Goal: Information Seeking & Learning: Check status

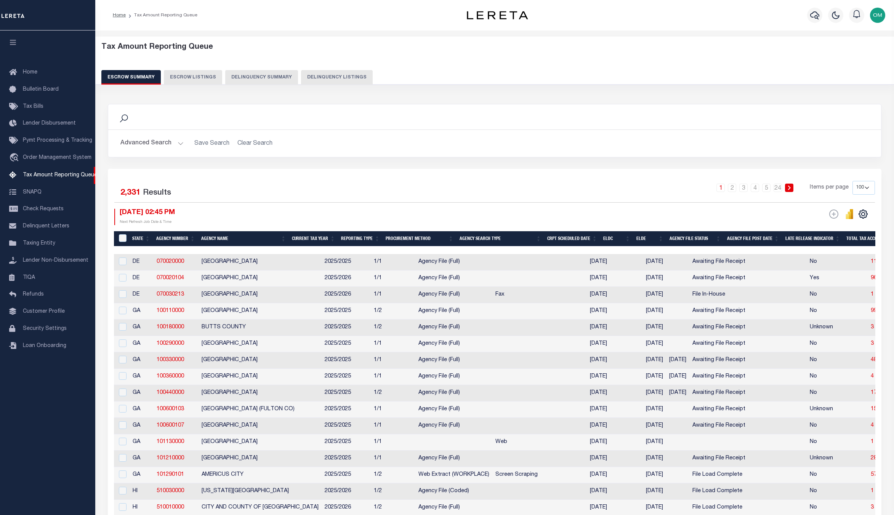
select select "100"
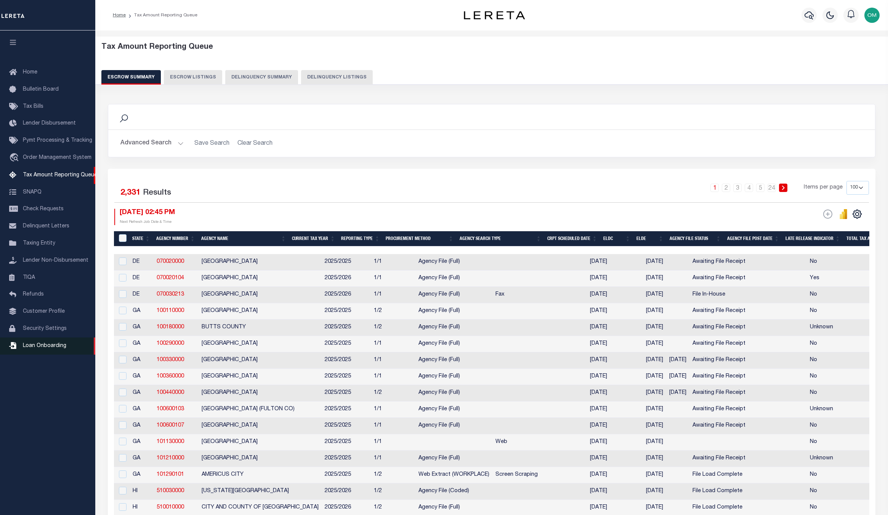
click at [58, 346] on span "Loan Onboarding" at bounding box center [44, 345] width 43 height 5
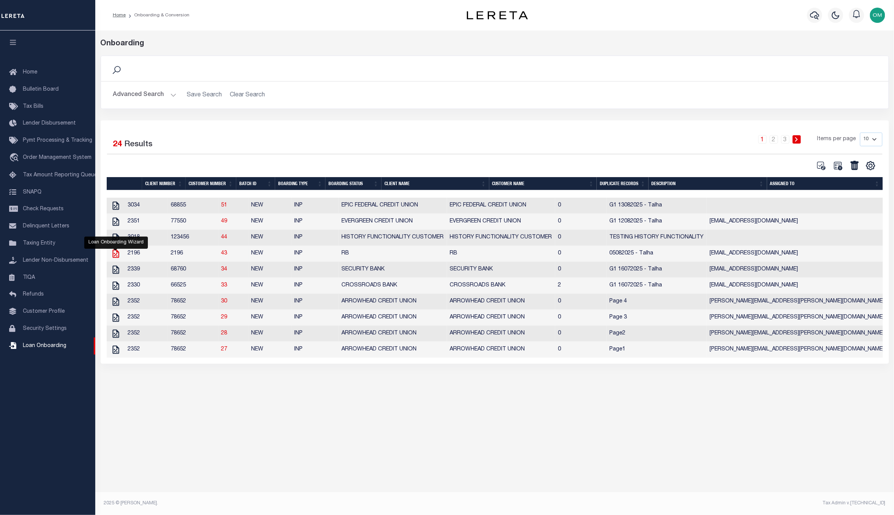
click at [117, 254] on icon "" at bounding box center [115, 254] width 6 height 8
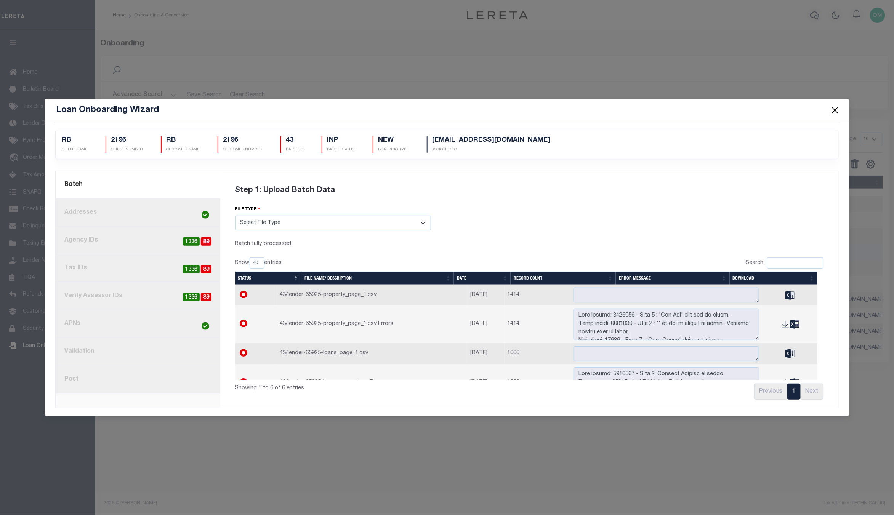
click at [840, 106] on span at bounding box center [834, 109] width 29 height 21
click at [836, 107] on button "Close" at bounding box center [835, 110] width 10 height 10
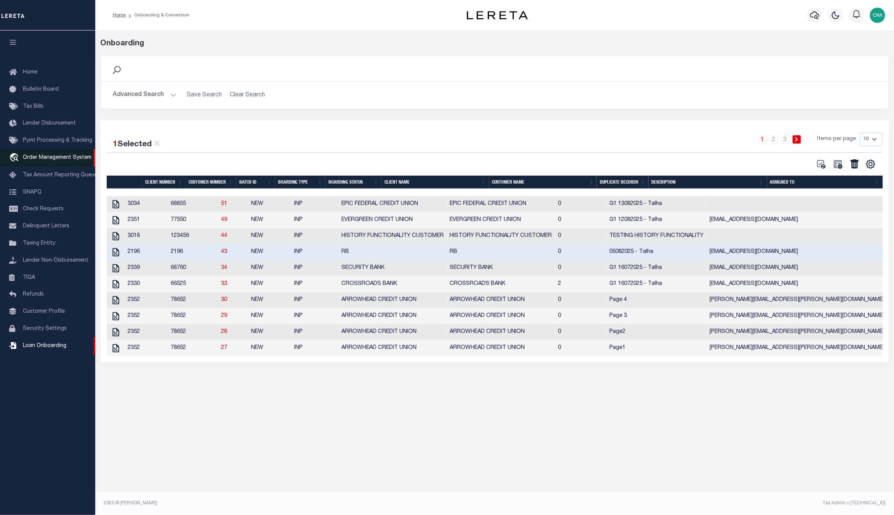
click at [55, 154] on link "travel_explore Order Management System" at bounding box center [47, 158] width 95 height 18
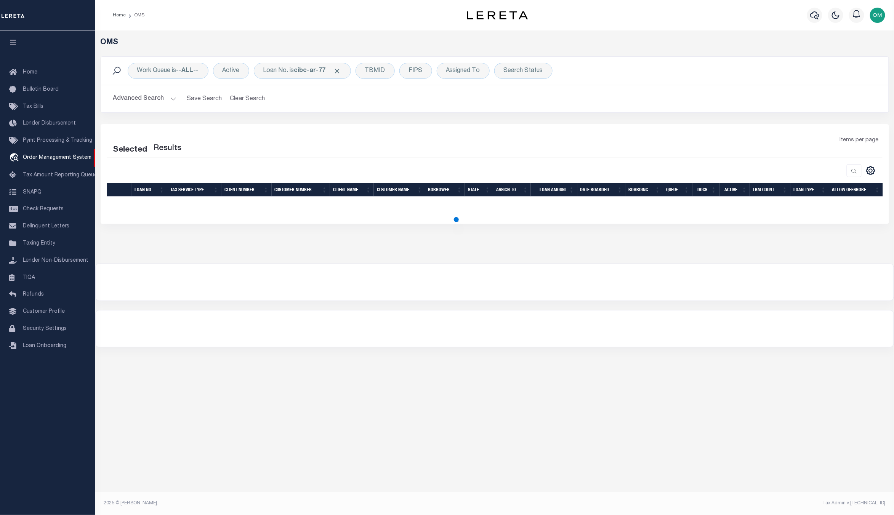
select select "200"
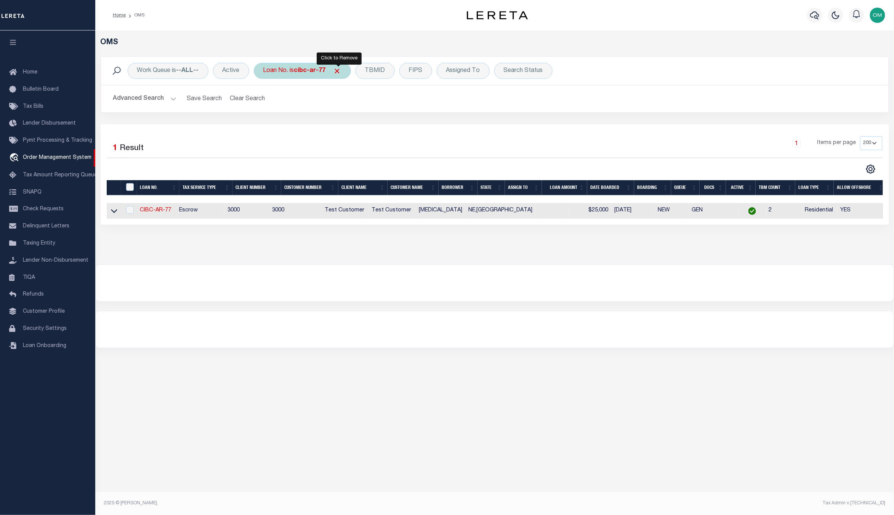
click at [339, 72] on span "Click to Remove" at bounding box center [337, 71] width 8 height 8
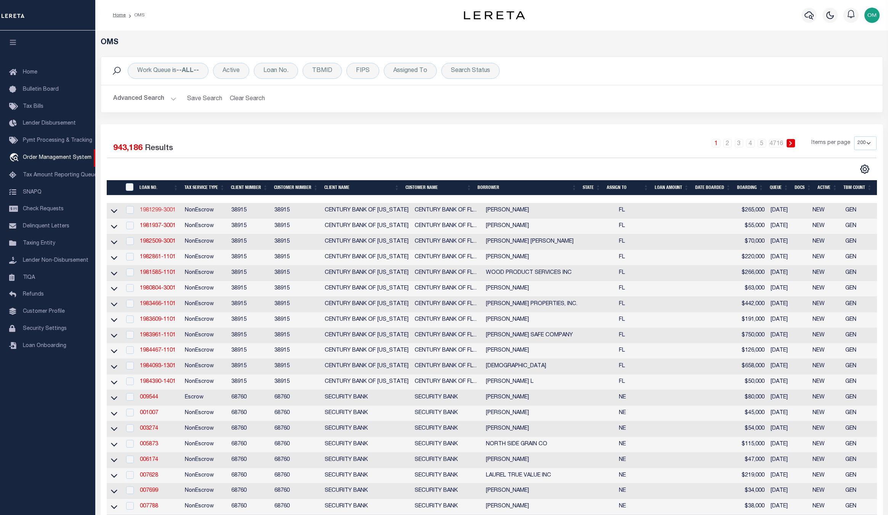
click at [158, 208] on link "1981299-3001" at bounding box center [158, 210] width 36 height 5
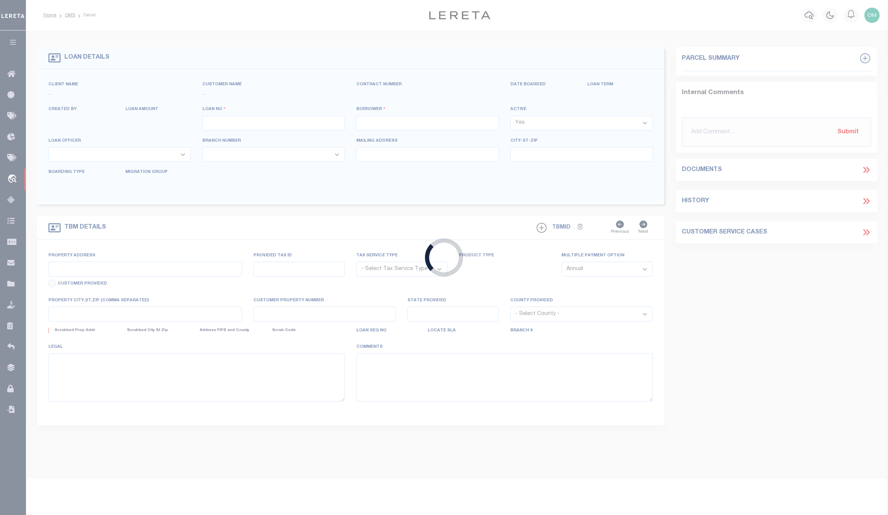
type input "1981299-3001"
type input "[PERSON_NAME]"
select select
select select "NonEscrow"
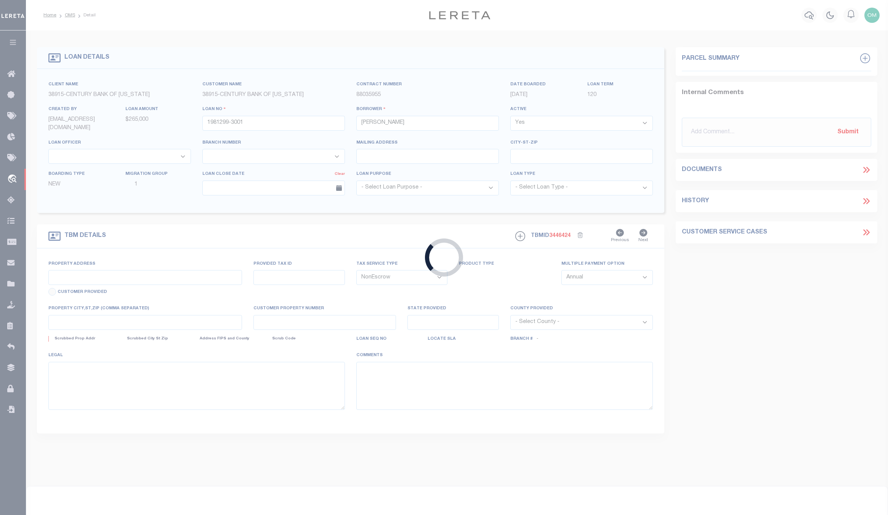
type input "[STREET_ADDRESS]"
radio input "true"
select select
type input "TAMPA FL 33618"
type input "1981299-3001"
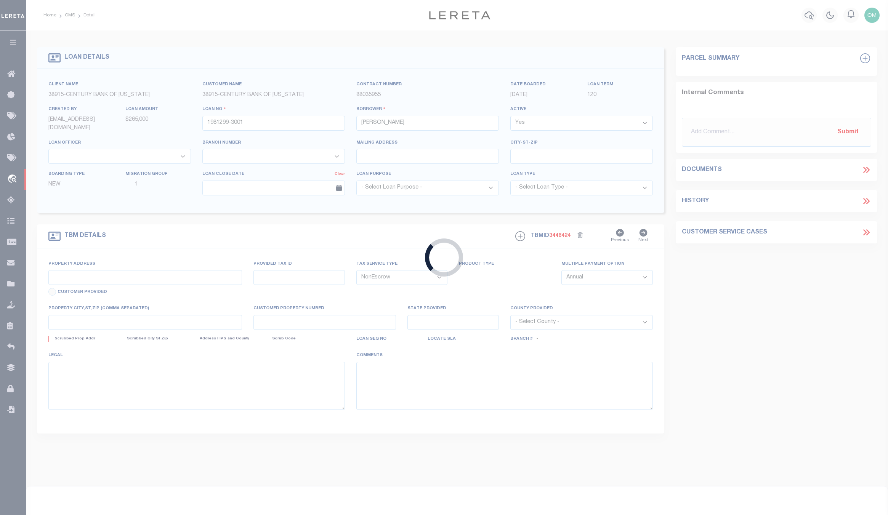
type input "FL"
type textarea "LOT 31 LESS THE NORTH 10 HAMPTON PLACE ADDITION SUBDIVISION PB 43 PG 47 HILLS C…"
type textarea "Testing HISTORY in OMS"
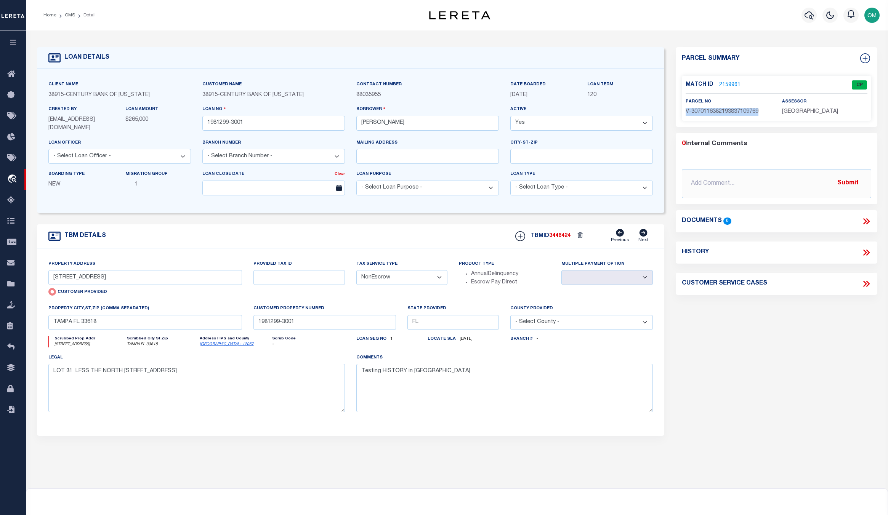
drag, startPoint x: 683, startPoint y: 110, endPoint x: 765, endPoint y: 111, distance: 81.2
click at [765, 111] on div "parcel no V-3070116382193837109769" at bounding box center [728, 107] width 96 height 19
click at [733, 82] on link "2159961" at bounding box center [729, 85] width 21 height 8
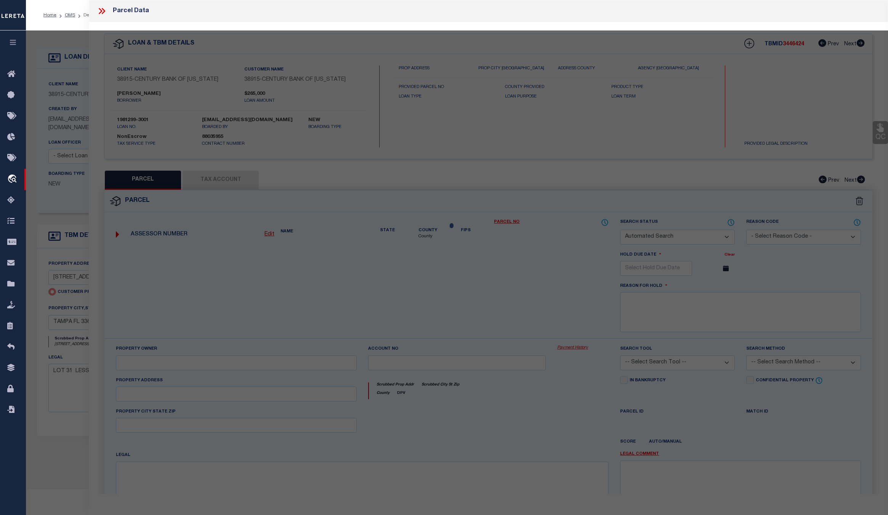
checkbox input "false"
select select "CP"
select select "ATL"
select select "ADD"
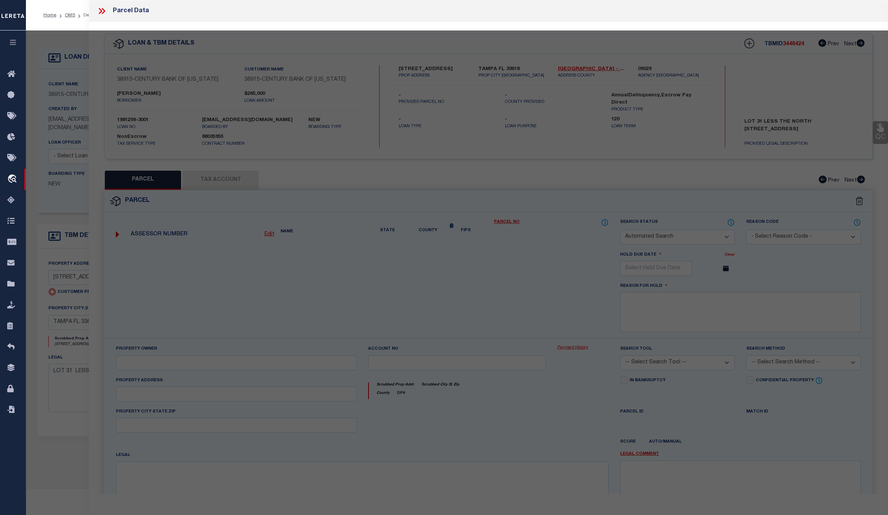
type input "10018 HAMPTON PLACE"
type input "TAMPA FL 33618"
type textarea "aaa"
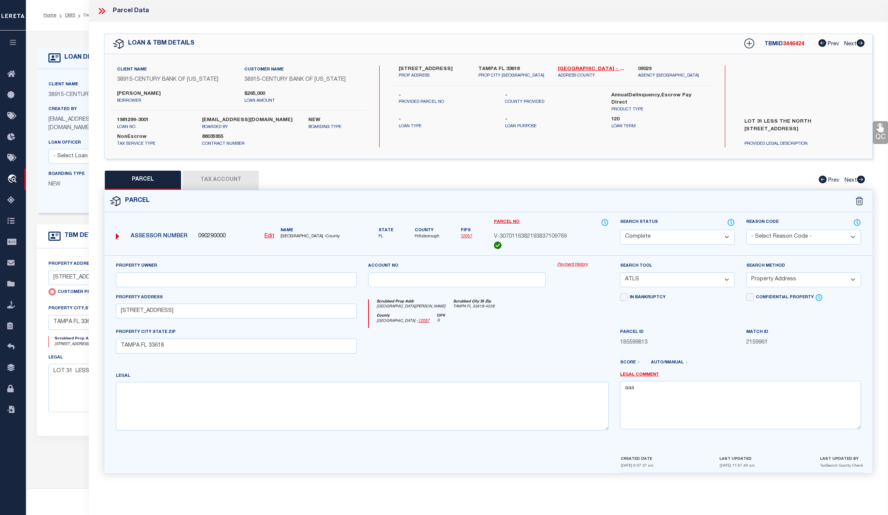
click at [576, 263] on link "Payment History" at bounding box center [582, 265] width 51 height 6
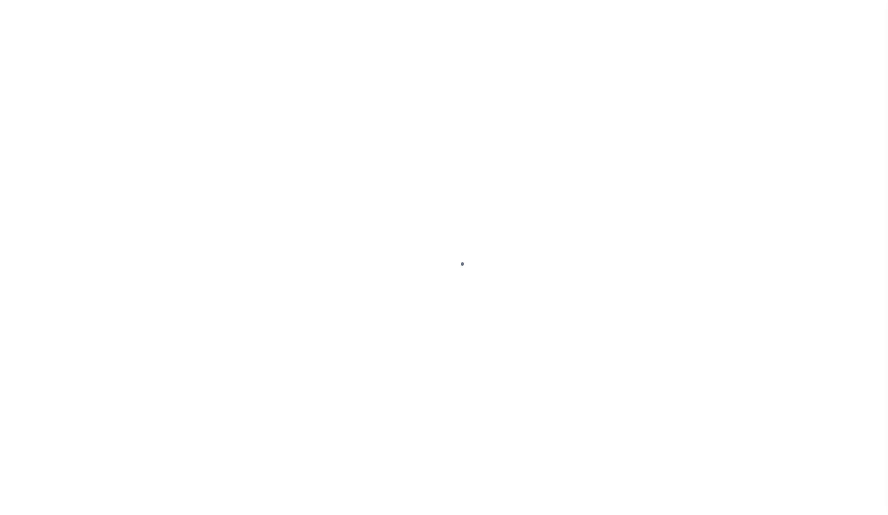
select select "NonEscrow"
select select
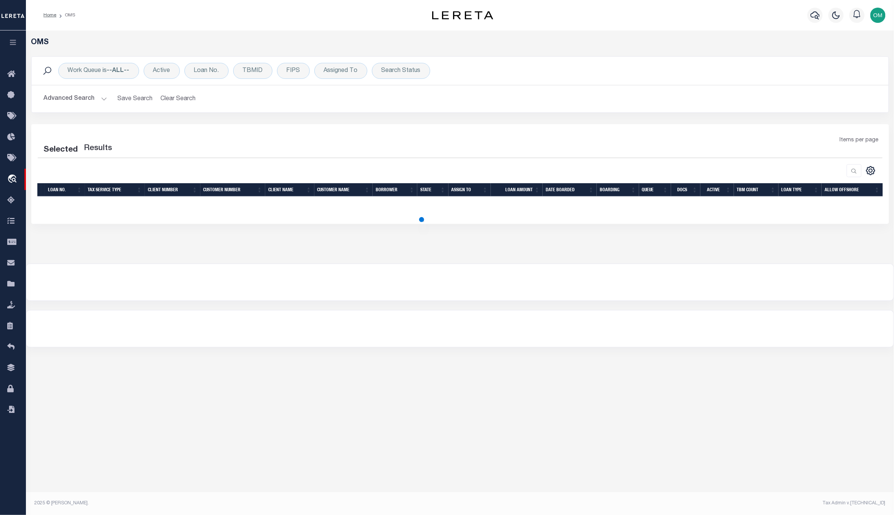
select select "200"
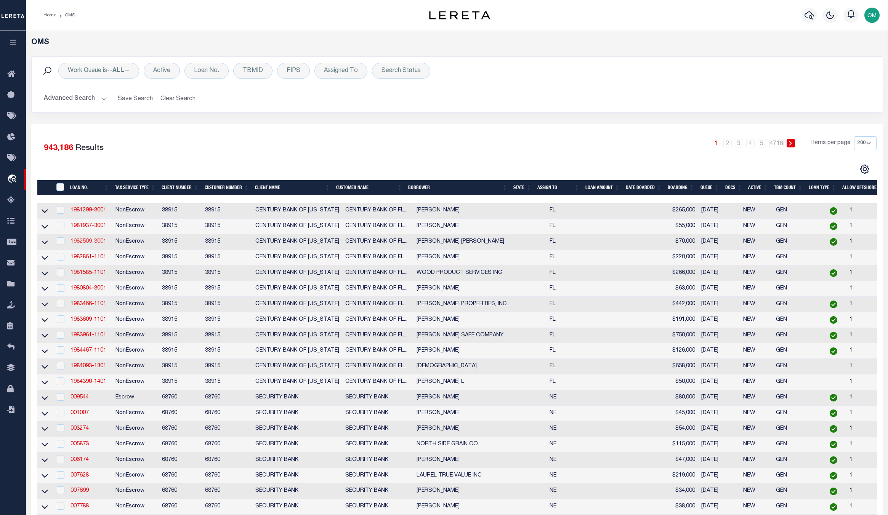
click at [88, 241] on link "1982509-3001" at bounding box center [88, 241] width 36 height 5
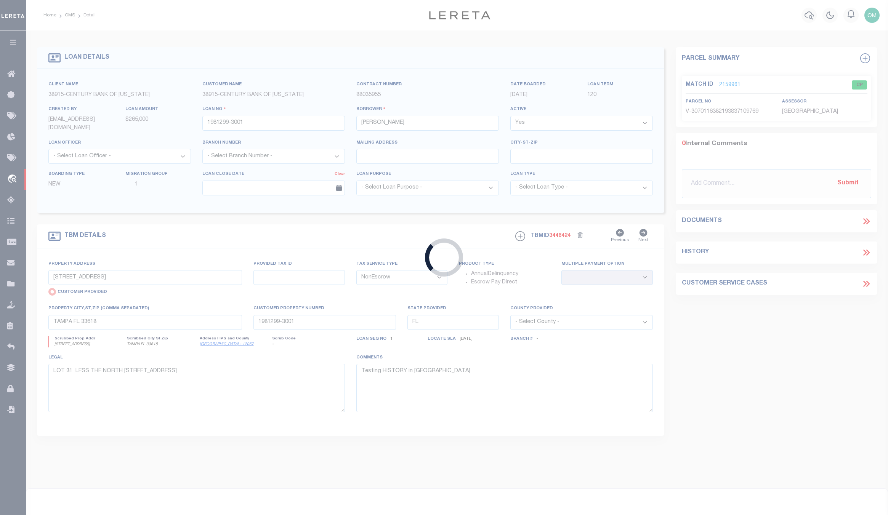
type input "1982509-3001"
type input "[PERSON_NAME] [PERSON_NAME]"
select select
type input "702 E. VIRGINIA AVENUE"
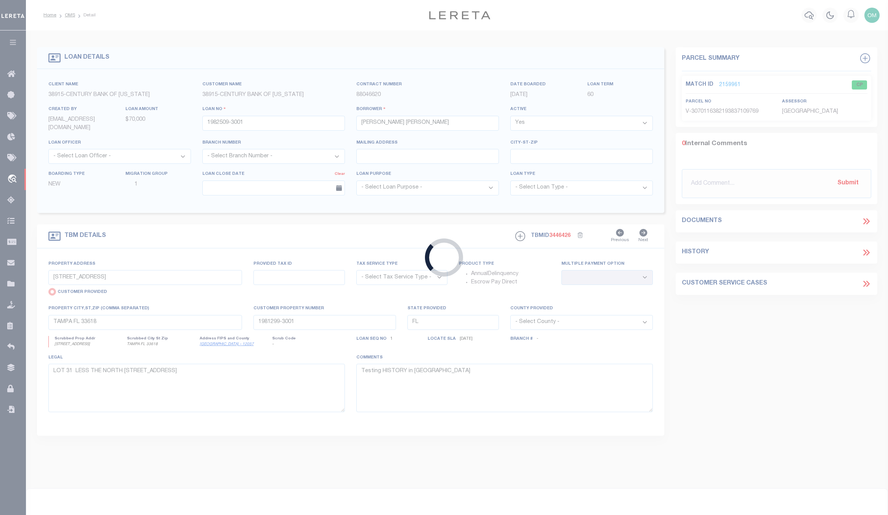
select select "NonEscrow"
select select
type input "TAMPA FL 33603"
type input "1982509-3001"
type textarea "LOT 6 BLOCK 5 CORRECTED MAP OF THE RE RE REVISED MAP OF BELLMERE ACCORDINGTO MA…"
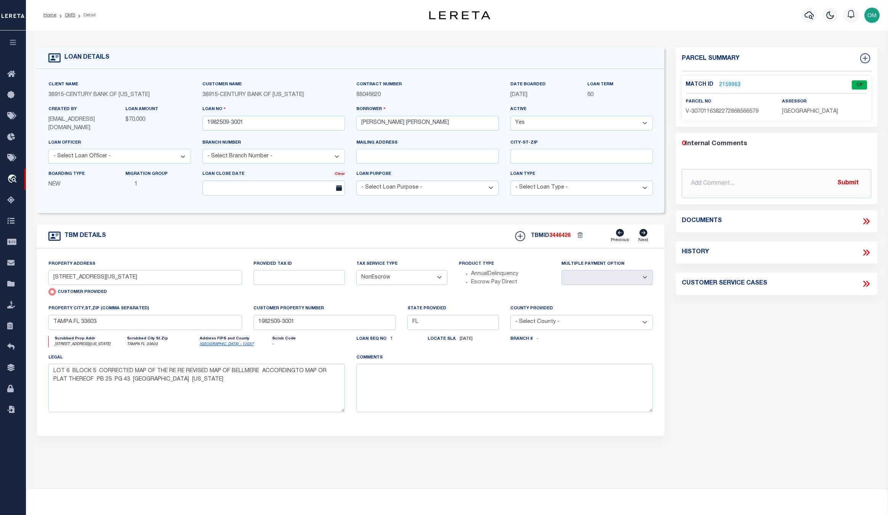
click at [734, 82] on link "2159963" at bounding box center [729, 85] width 21 height 8
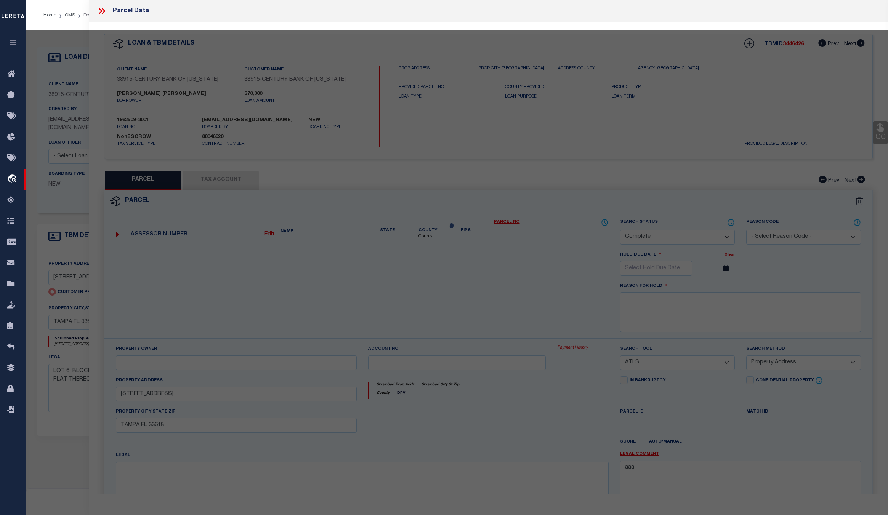
select select "AS"
select select
checkbox input "false"
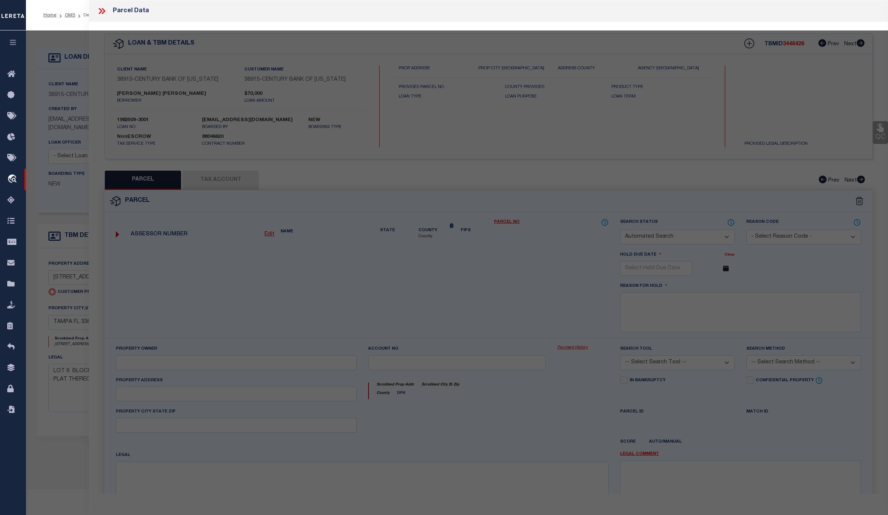
select select "CP"
type input "702 E. VIRGINIA AVENUE"
checkbox input "false"
type input "TAMPA FL 33603"
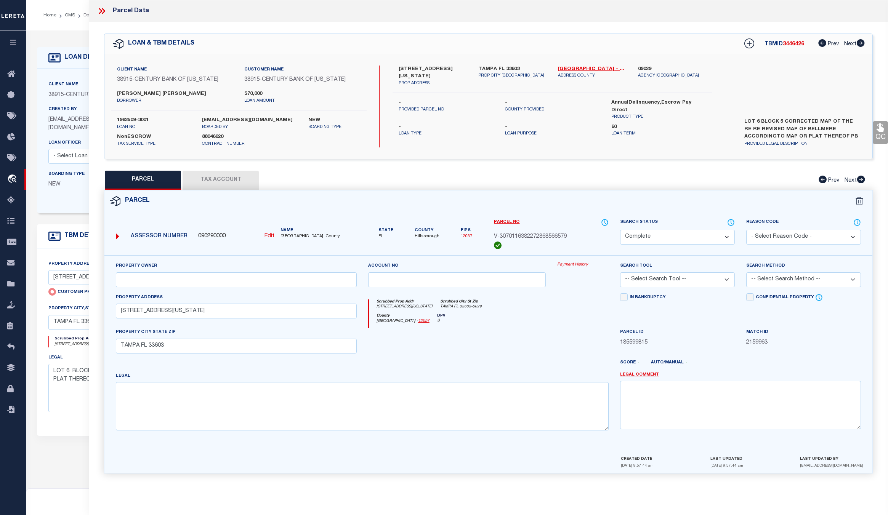
click at [571, 264] on link "Payment History" at bounding box center [582, 265] width 51 height 6
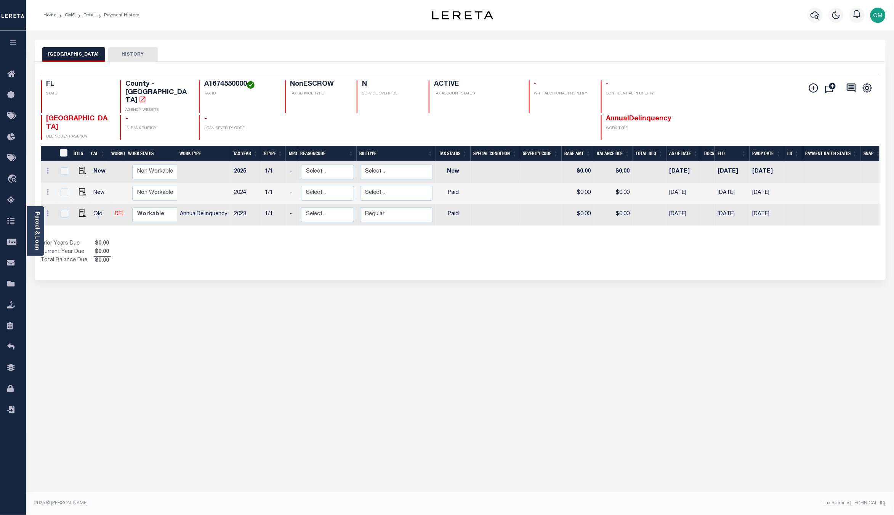
drag, startPoint x: 93, startPoint y: 199, endPoint x: 98, endPoint y: 199, distance: 4.6
click at [98, 204] on td "Old" at bounding box center [100, 214] width 21 height 21
checkbox input "true"
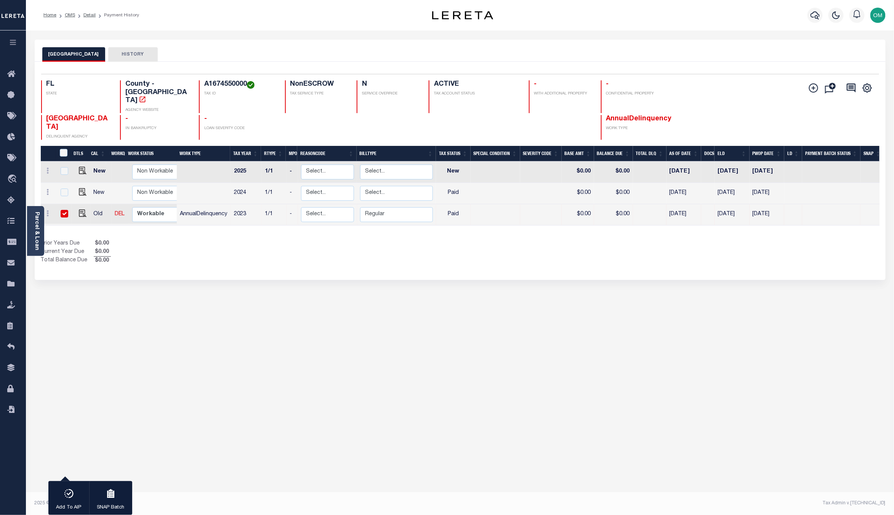
click at [94, 183] on td "New" at bounding box center [100, 193] width 21 height 21
checkbox input "true"
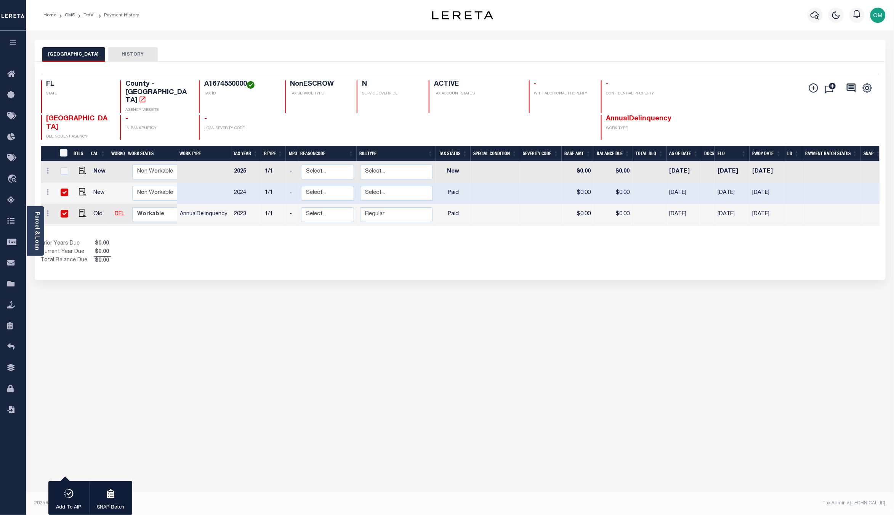
click at [94, 162] on td "New" at bounding box center [100, 172] width 21 height 21
checkbox input "true"
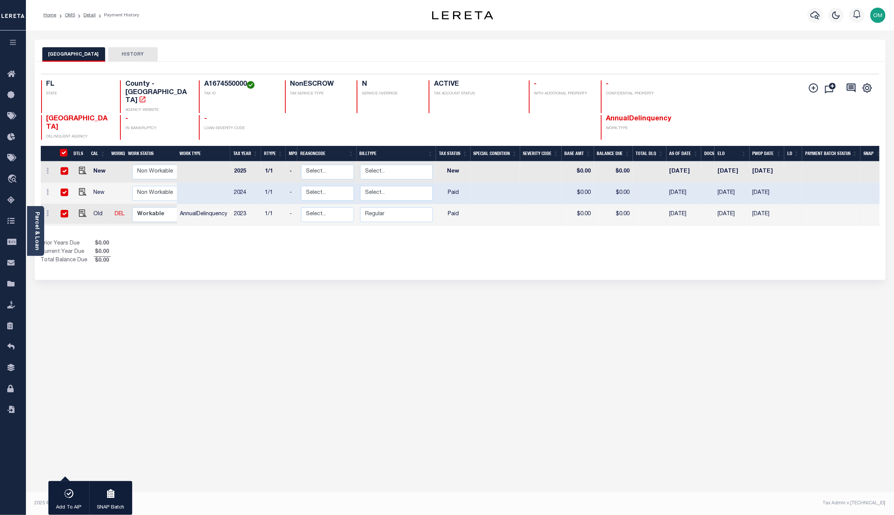
checkbox input "true"
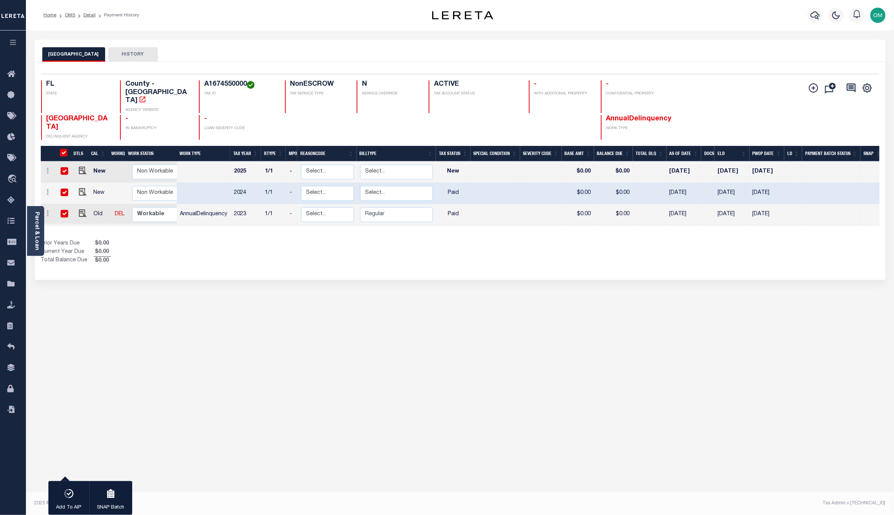
click at [100, 183] on td "New" at bounding box center [100, 193] width 21 height 21
checkbox input "false"
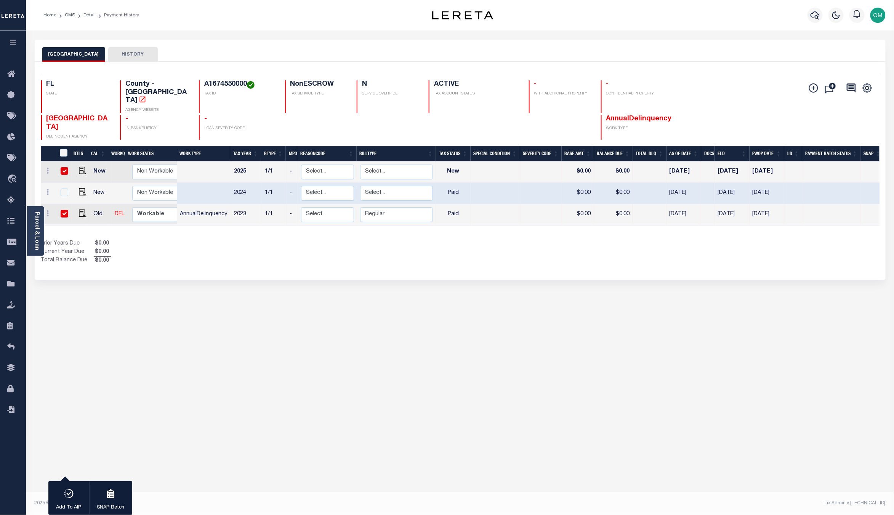
checkbox input "false"
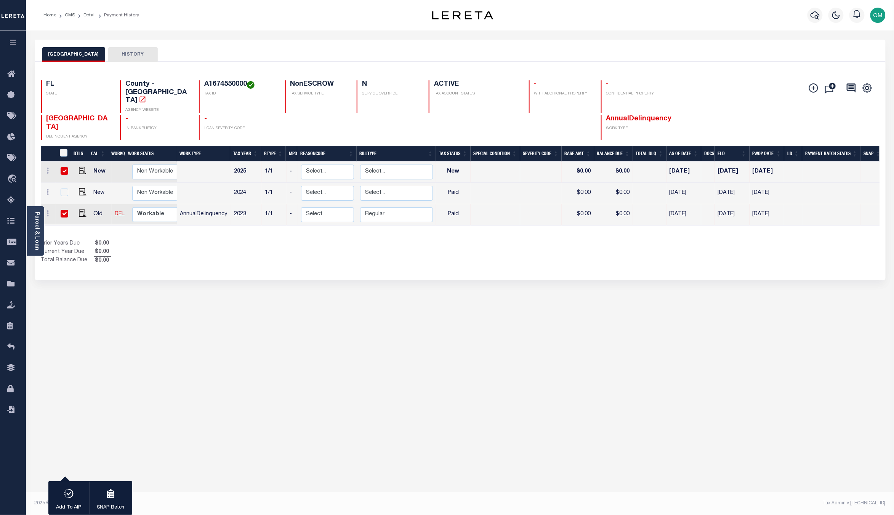
click at [98, 162] on td "New" at bounding box center [100, 172] width 21 height 21
checkbox input "false"
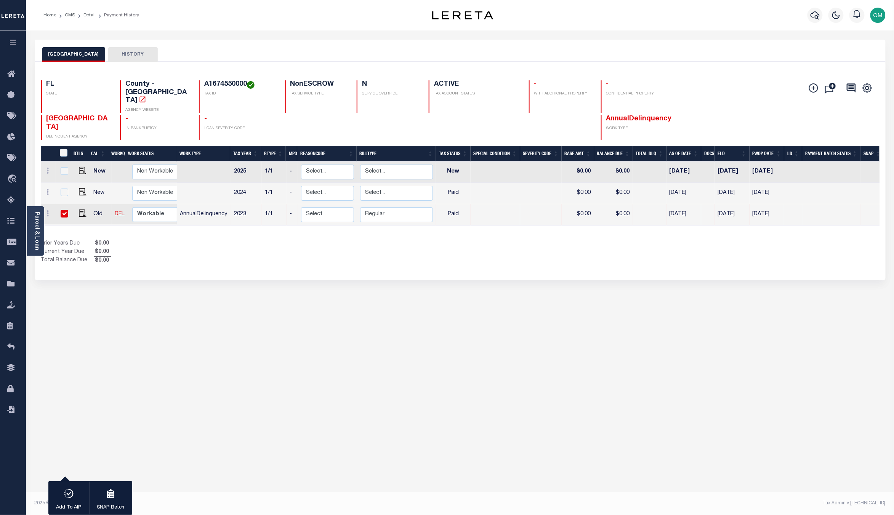
click at [65, 204] on td at bounding box center [64, 214] width 16 height 21
checkbox input "false"
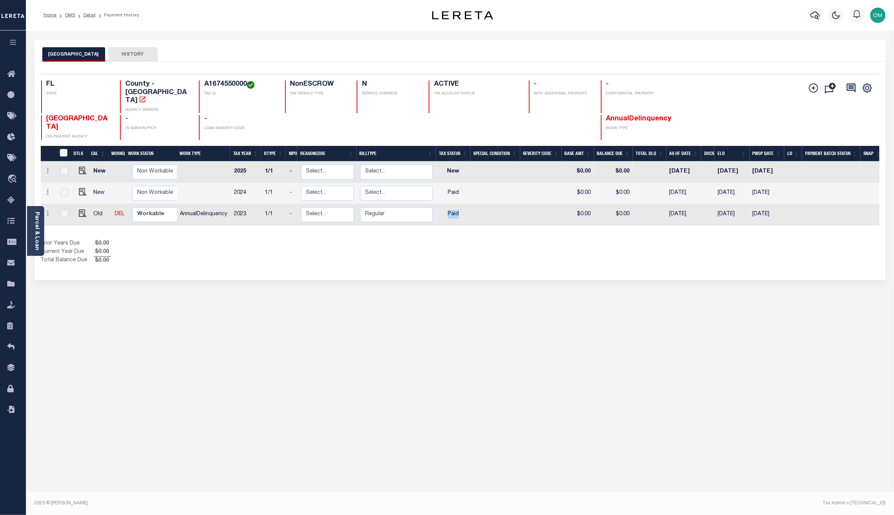
drag, startPoint x: 450, startPoint y: 202, endPoint x: 462, endPoint y: 201, distance: 11.9
click at [462, 204] on td "Paid" at bounding box center [453, 214] width 35 height 21
checkbox input "true"
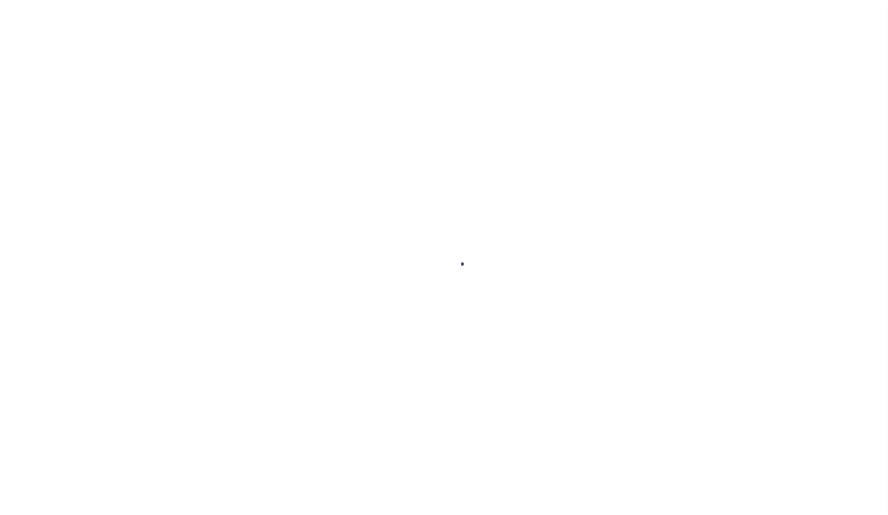
select select "NonEscrow"
select select
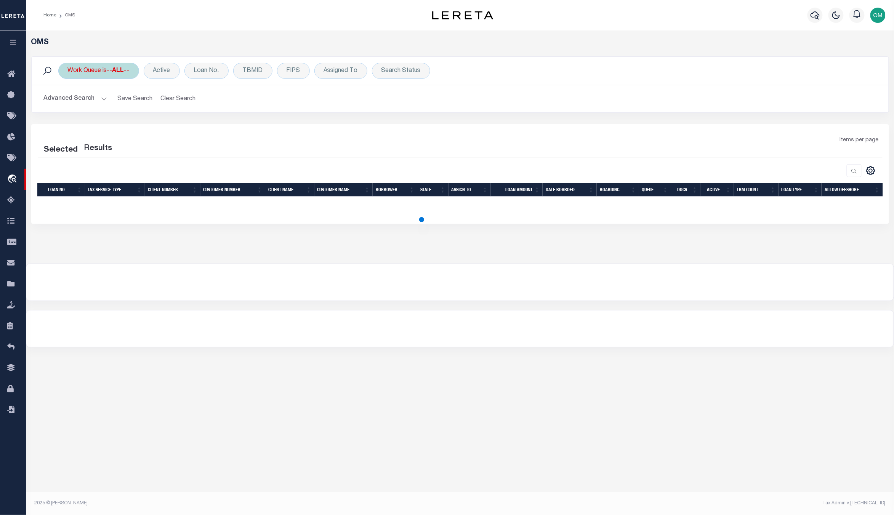
select select "200"
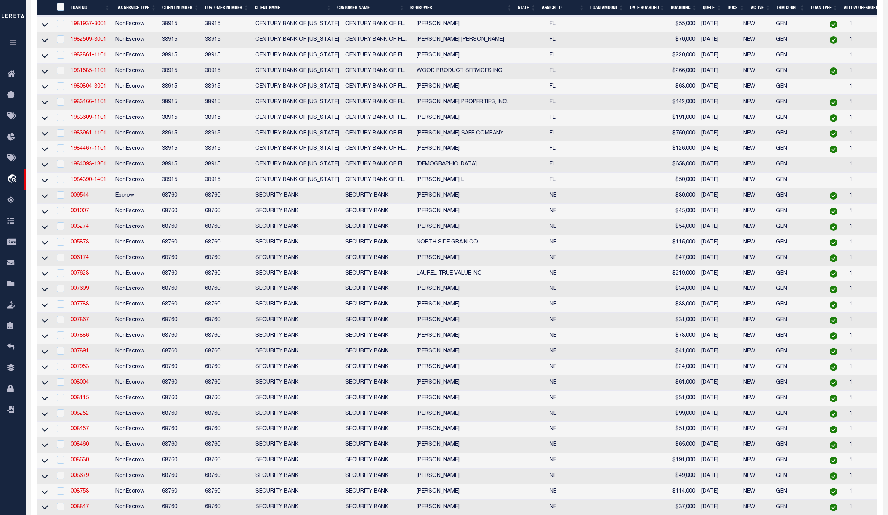
scroll to position [211, 0]
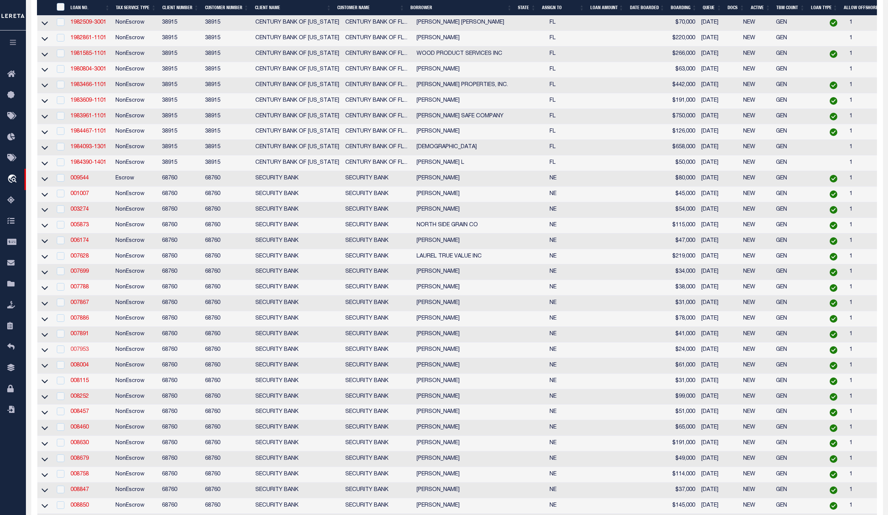
click at [83, 352] on link "007953" at bounding box center [79, 349] width 18 height 5
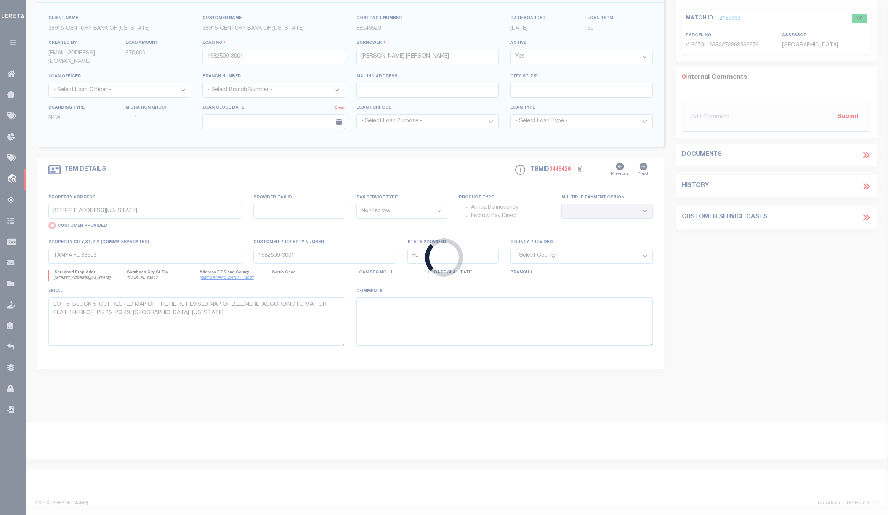
type input "007953"
type input "[PERSON_NAME]"
select select
type input "[STREET_ADDRESS]"
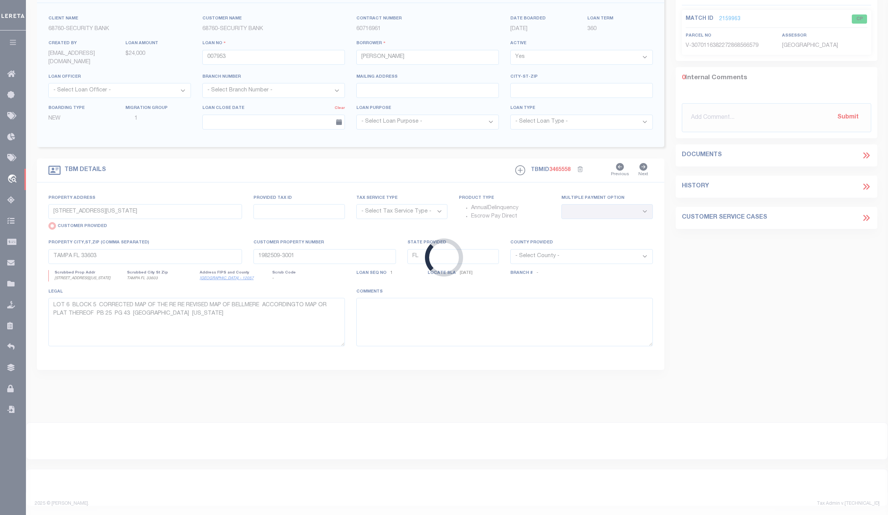
select select "NonEscrow"
select select
type input "LAUREL NE 687451692"
type input "007953"
type input "NE"
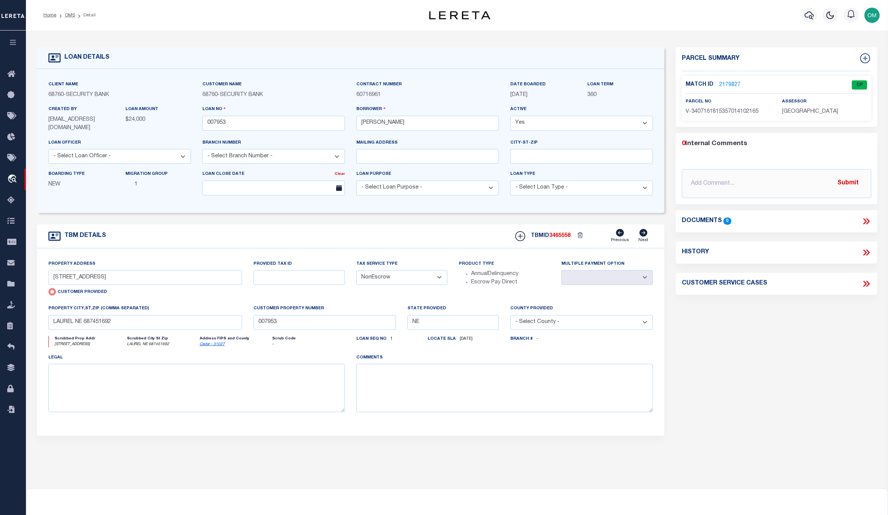
click at [724, 82] on link "2179827" at bounding box center [729, 85] width 21 height 8
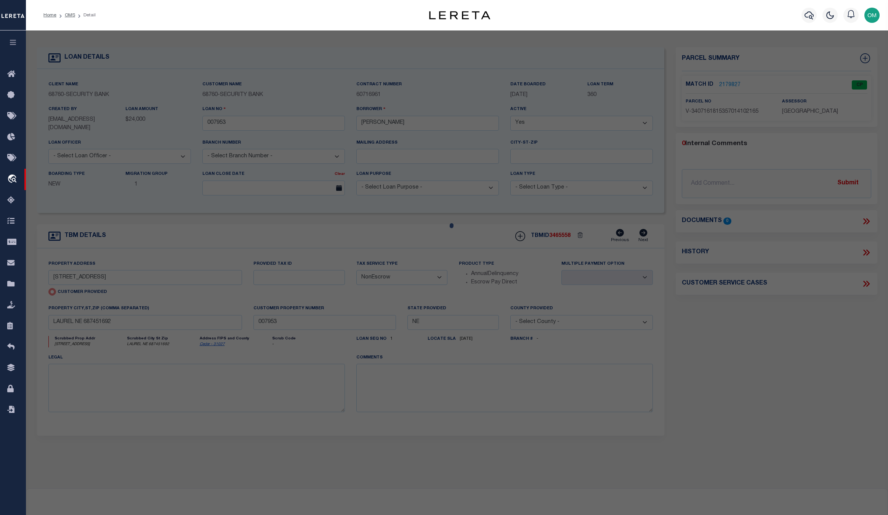
select select "AS"
checkbox input "false"
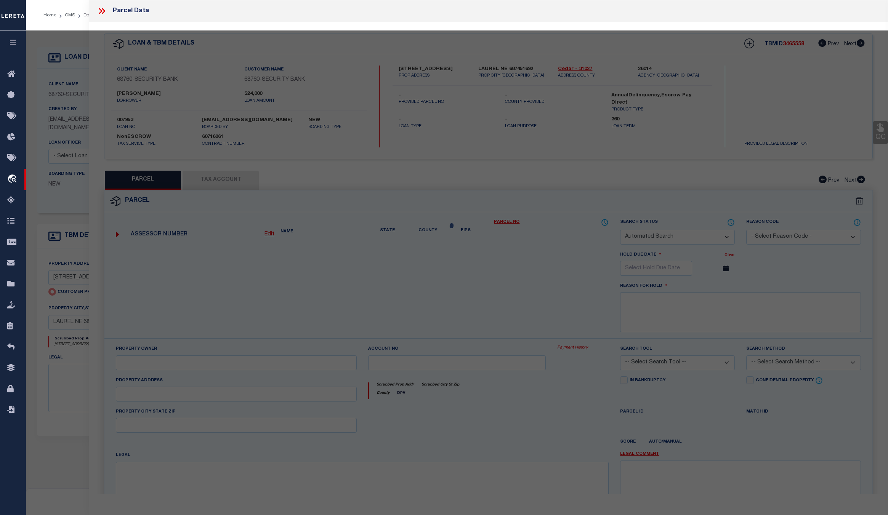
select select "CP"
select select "AGW"
select select
type input "[STREET_ADDRESS]"
checkbox input "false"
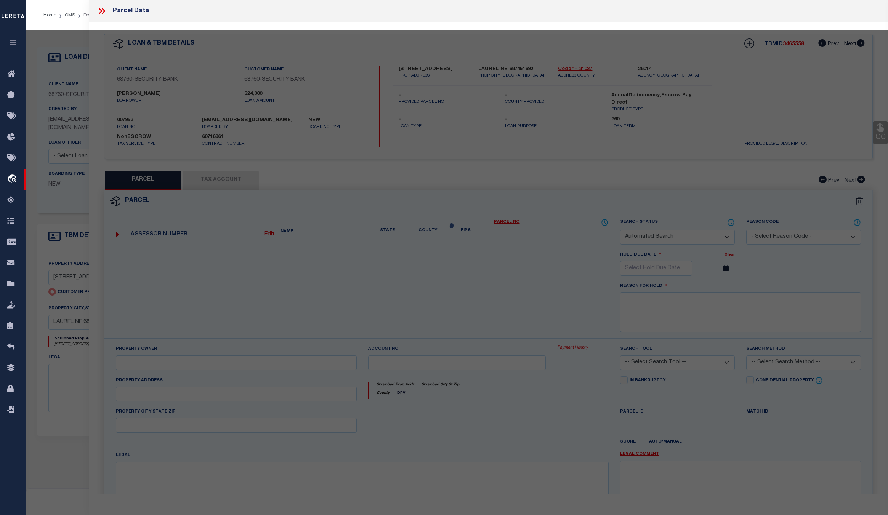
type input "LAUREL NE 687451692"
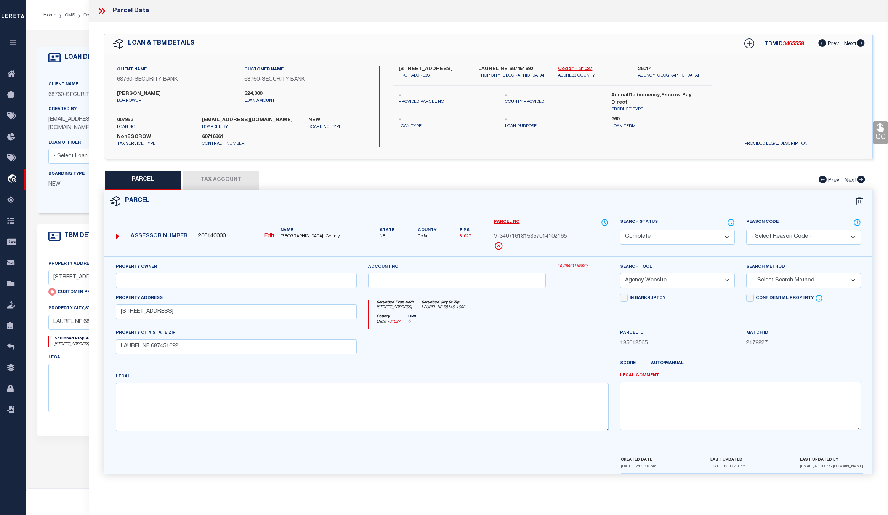
click at [576, 264] on link "Payment History" at bounding box center [582, 266] width 51 height 6
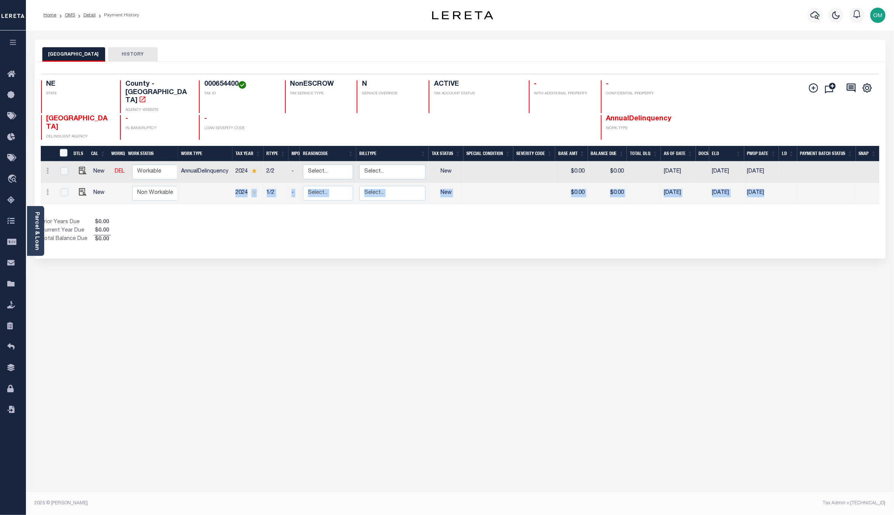
drag, startPoint x: 218, startPoint y: 173, endPoint x: 795, endPoint y: 174, distance: 576.8
click at [795, 183] on tr "New Non Workable Workable 2024 1/2 - Select... Payment Reversal Taxable Value C…" at bounding box center [460, 193] width 839 height 21
click at [805, 162] on td at bounding box center [826, 172] width 59 height 21
checkbox input "true"
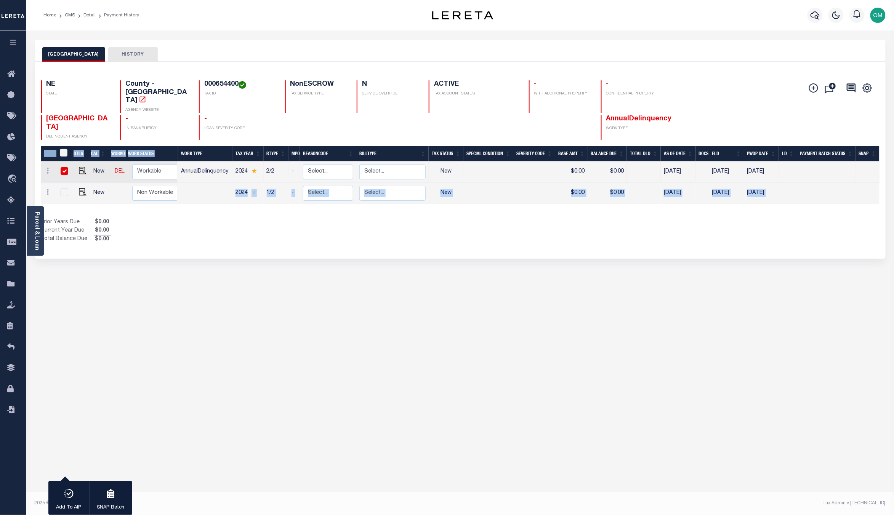
drag, startPoint x: 806, startPoint y: 146, endPoint x: 79, endPoint y: 141, distance: 726.9
click at [79, 146] on div "DTLS CAL WorkQ Work Status Work Type Tax Year RType MPO ReasonCode BillType Tax…" at bounding box center [460, 177] width 839 height 63
click at [176, 218] on div "Prior Years Due $0.00 Current Year Due $0.00 Total Balance Due $0.00" at bounding box center [250, 231] width 419 height 26
drag, startPoint x: 717, startPoint y: 148, endPoint x: 746, endPoint y: 149, distance: 28.6
click at [746, 162] on tr "New DEL Non Workable Workable AnnualDelinquency 2024 2/2 - Select... Payment Re…" at bounding box center [460, 172] width 839 height 21
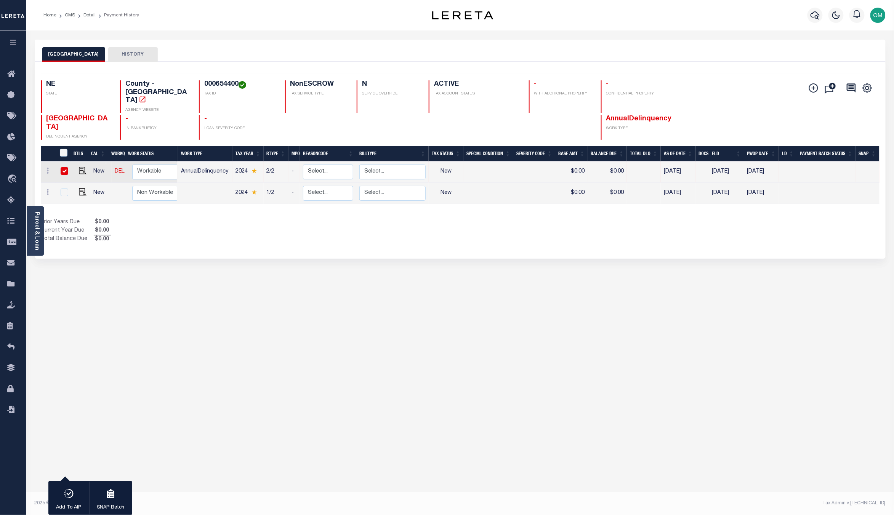
click at [503, 474] on div "Parcel & Loan Loan Details 007953 ACTIVE" at bounding box center [460, 262] width 868 height 464
click at [51, 355] on div "CEDAR COUNTY HISTORY 1 Selected 2 1" at bounding box center [460, 255] width 862 height 430
drag, startPoint x: 20, startPoint y: 42, endPoint x: 16, endPoint y: 41, distance: 4.3
click at [20, 42] on button "button" at bounding box center [13, 43] width 26 height 26
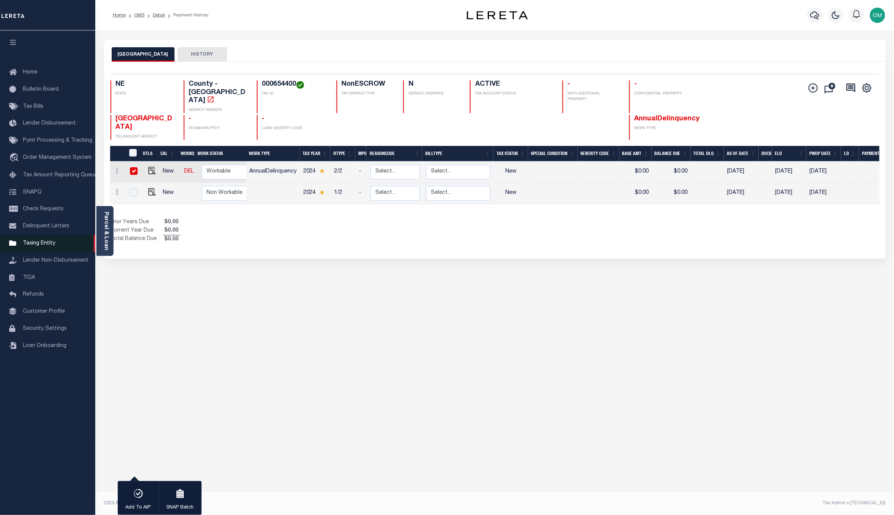
click at [52, 240] on link "Taxing Entity" at bounding box center [47, 243] width 95 height 17
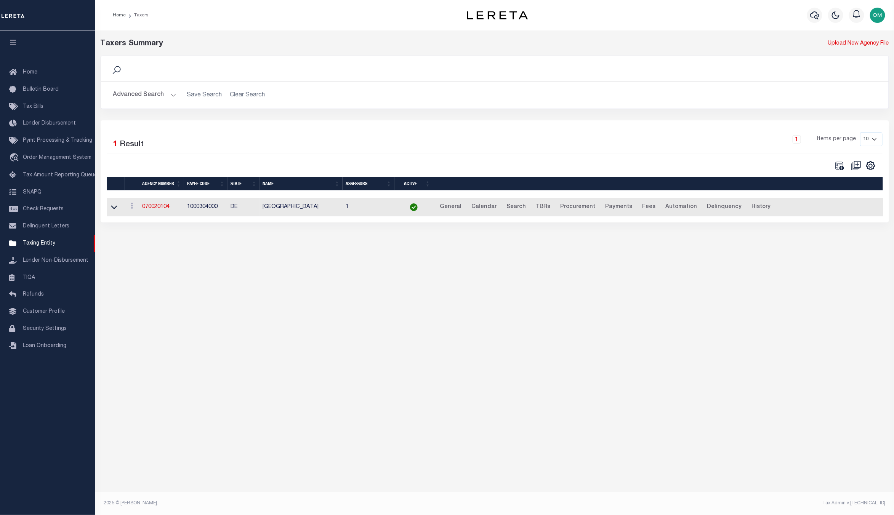
click at [172, 93] on button "Advanced Search" at bounding box center [144, 95] width 63 height 15
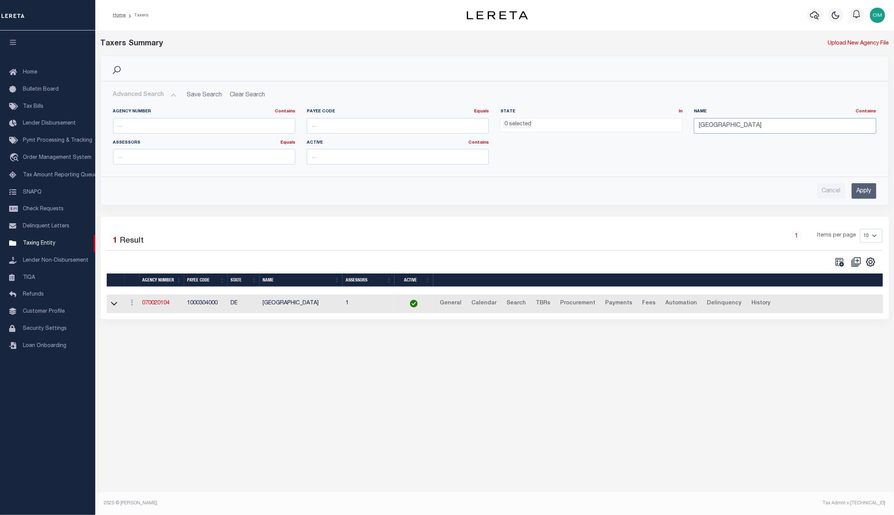
drag, startPoint x: 770, startPoint y: 123, endPoint x: 675, endPoint y: 133, distance: 95.4
click at [675, 133] on div "Agency Number Contains Contains Is Payee Code Equals Equals Is Not Equal To Is …" at bounding box center [494, 140] width 775 height 62
type input "JUDITH BASIN COUNTY"
click at [866, 192] on input "Apply" at bounding box center [863, 191] width 25 height 16
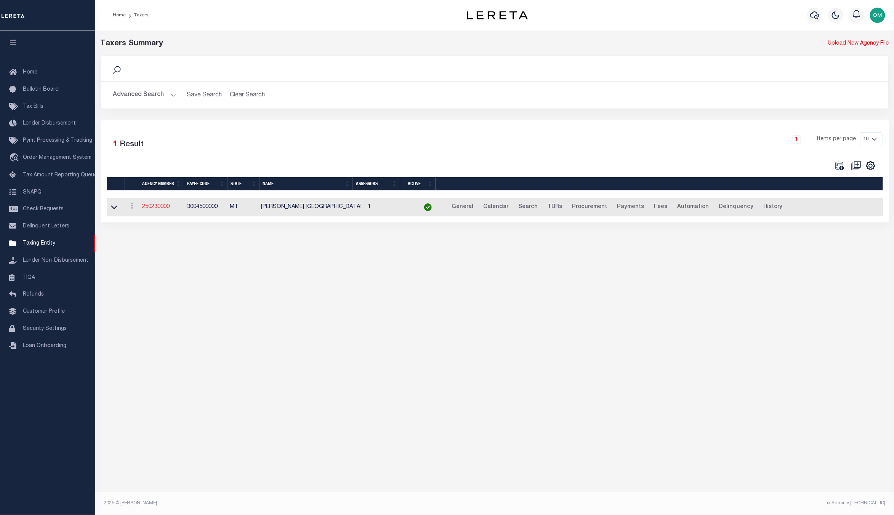
click at [160, 206] on link "250230000" at bounding box center [155, 206] width 27 height 5
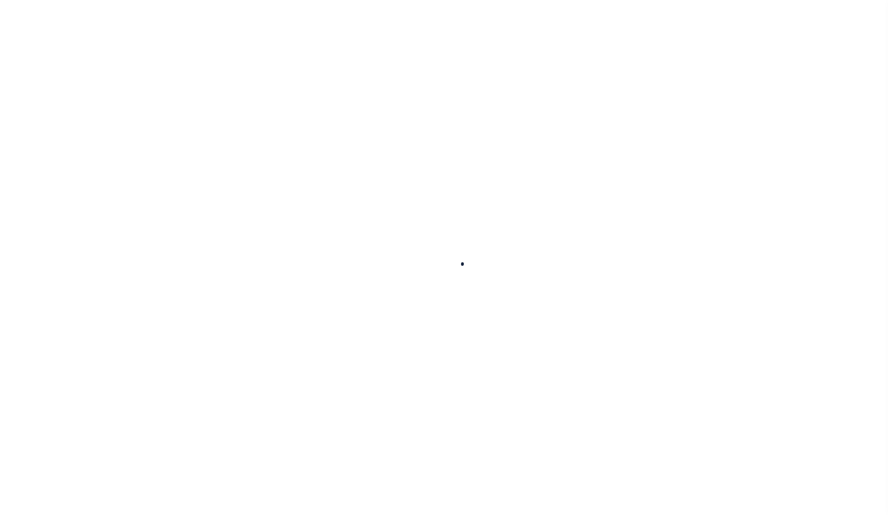
select select
checkbox input "false"
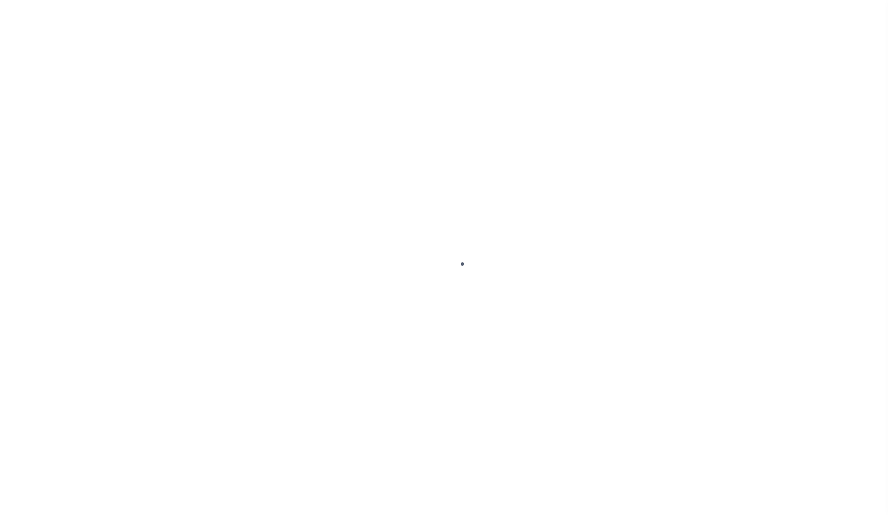
checkbox input "false"
type input "3004500000"
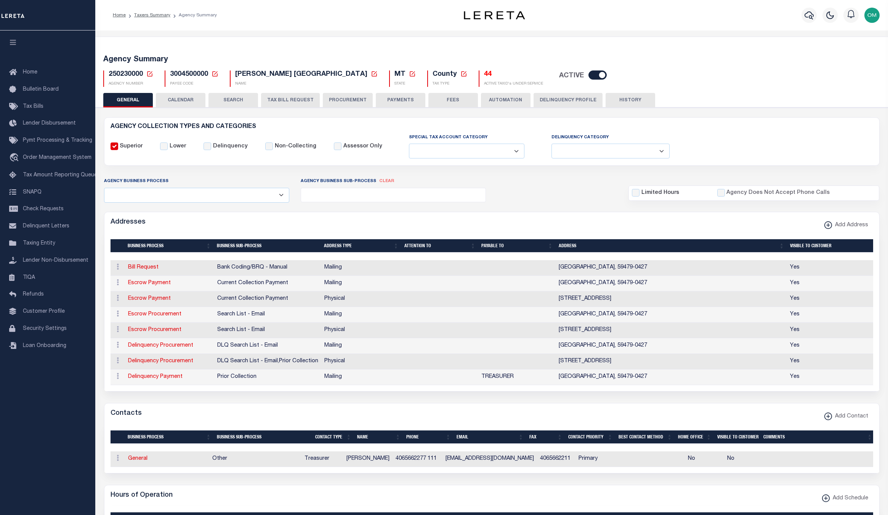
click at [180, 88] on div "Agency Summary 250230000 Agency Number Edit Cancel Ok New Agency Number Cancel …" at bounding box center [491, 69] width 795 height 47
click at [181, 95] on button "CALENDAR" at bounding box center [181, 100] width 50 height 14
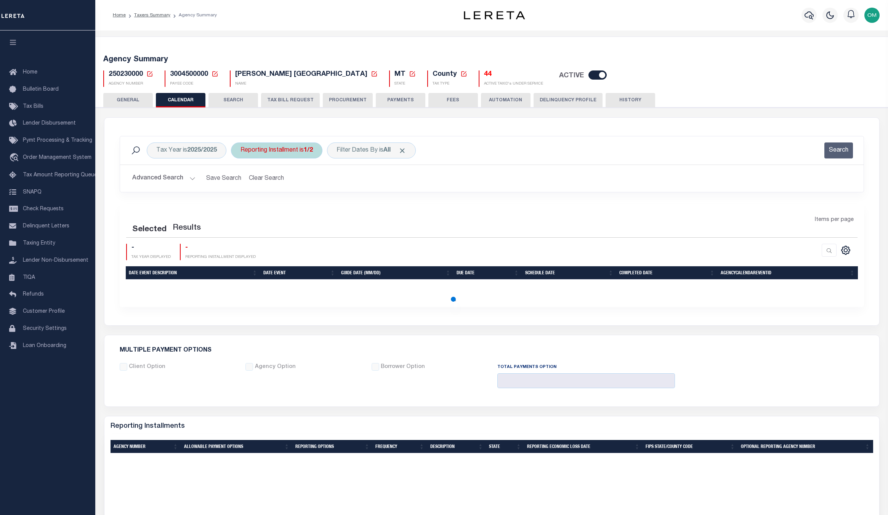
checkbox input "false"
type input "1"
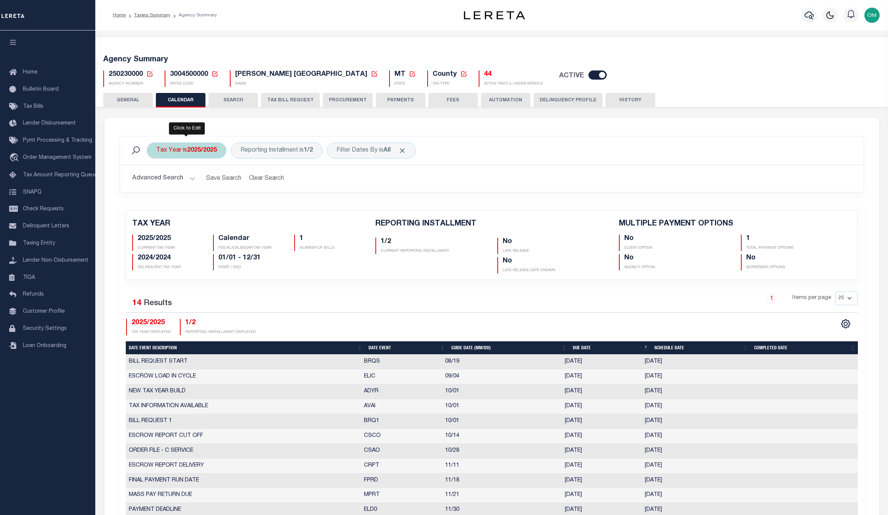
click at [210, 145] on div "Tax Year is 2025/2025" at bounding box center [187, 150] width 80 height 16
click at [251, 187] on select "2025/2025 2024/2024 2023/2023 2022/2022 2021/2021 2020/2020 2019/2019 2018/2018…" at bounding box center [213, 188] width 112 height 14
select select "2018/2018"
click at [157, 181] on select "2025/2025 2024/2024 2023/2023 2022/2022 2021/2021 2020/2020 2019/2019 2018/2018…" at bounding box center [213, 188] width 112 height 14
click at [258, 206] on input "Apply" at bounding box center [257, 204] width 22 height 13
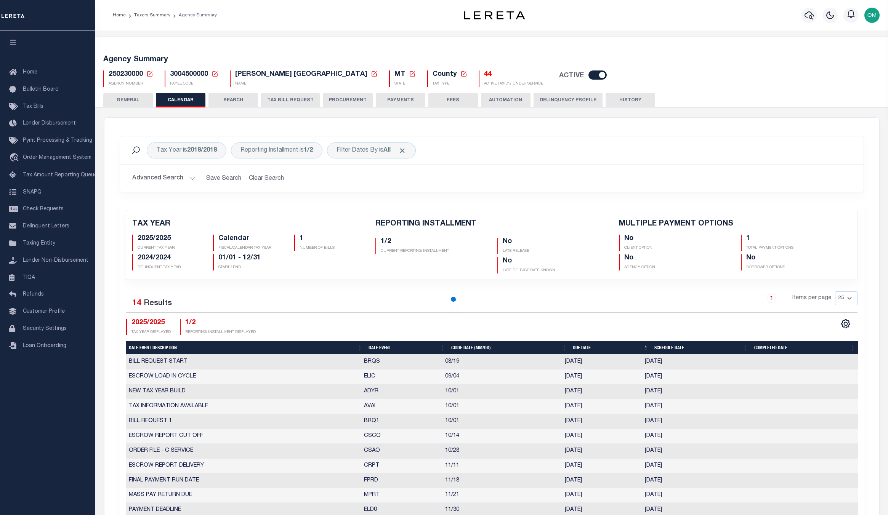
checkbox input "false"
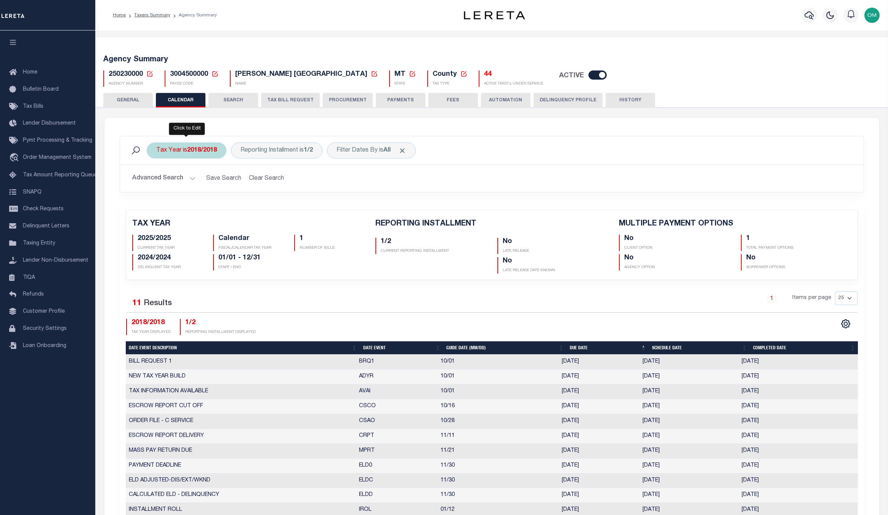
click at [214, 144] on div "Tax Year is 2018/2018" at bounding box center [187, 150] width 80 height 16
click at [233, 186] on select "2025/2025 2024/2024 2023/2023 2022/2022 2021/2021 2020/2020 2019/2019 2018/2018…" at bounding box center [213, 188] width 112 height 14
select select "2019/2019"
click at [157, 181] on select "2025/2025 2024/2024 2023/2023 2022/2022 2021/2021 2020/2020 2019/2019 2018/2018…" at bounding box center [213, 188] width 112 height 14
click at [257, 203] on input "Apply" at bounding box center [257, 204] width 22 height 13
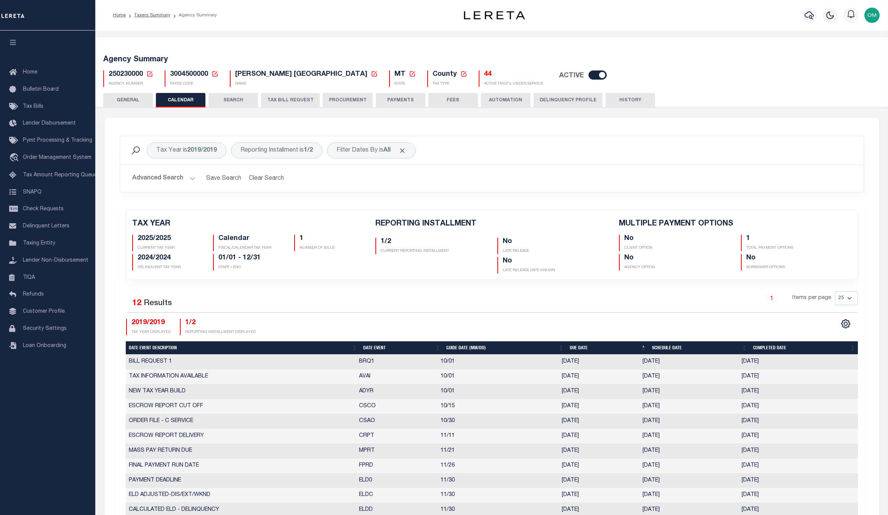
checkbox input "false"
click at [266, 147] on div "Reporting Installment is 1/2" at bounding box center [276, 150] width 91 height 16
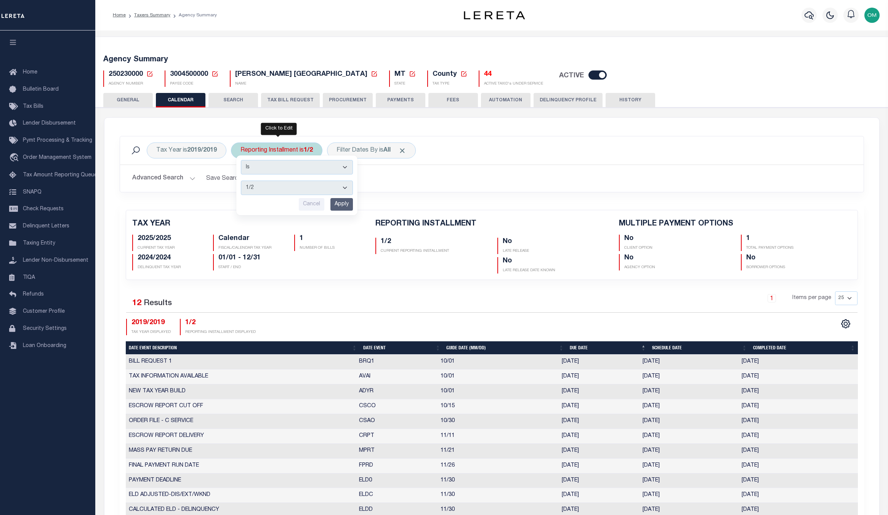
click at [277, 183] on select "1/2 2/2" at bounding box center [297, 188] width 112 height 14
select select "2/2"
click at [241, 181] on select "1/2 2/2" at bounding box center [297, 188] width 112 height 14
click at [347, 203] on input "Apply" at bounding box center [341, 204] width 22 height 13
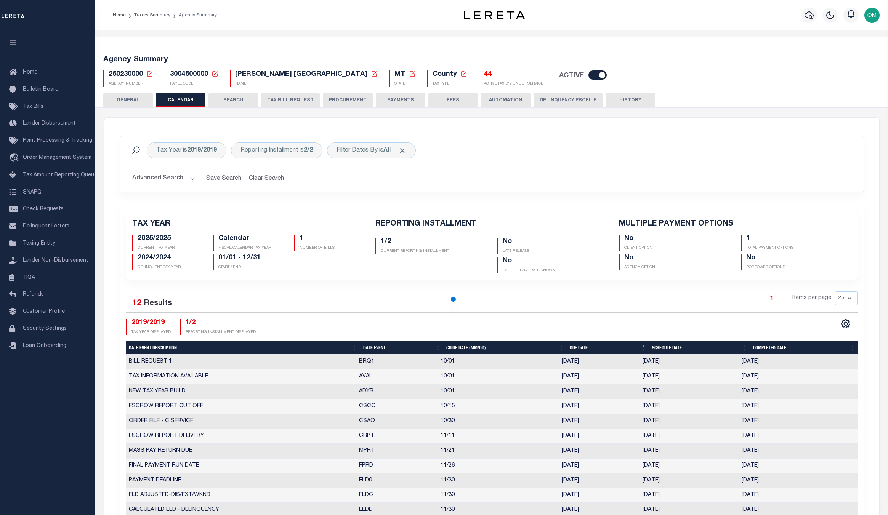
checkbox input "false"
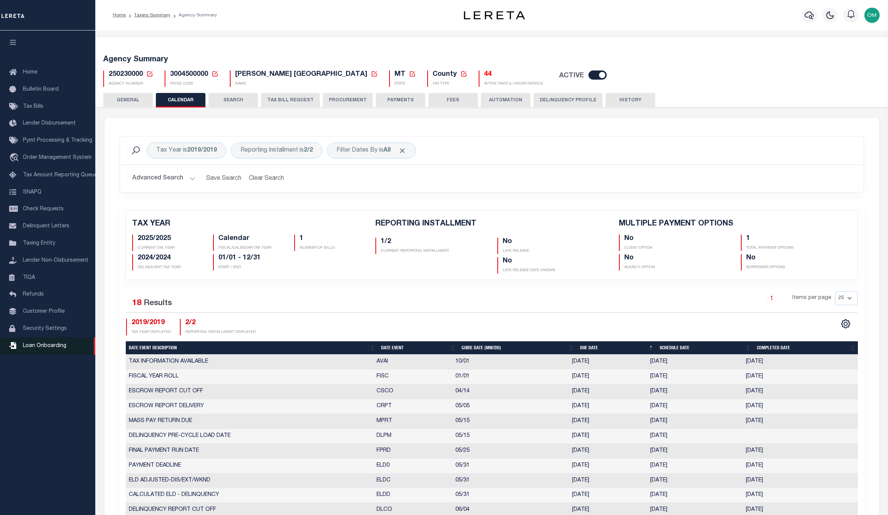
click at [50, 345] on span "Loan Onboarding" at bounding box center [44, 345] width 43 height 5
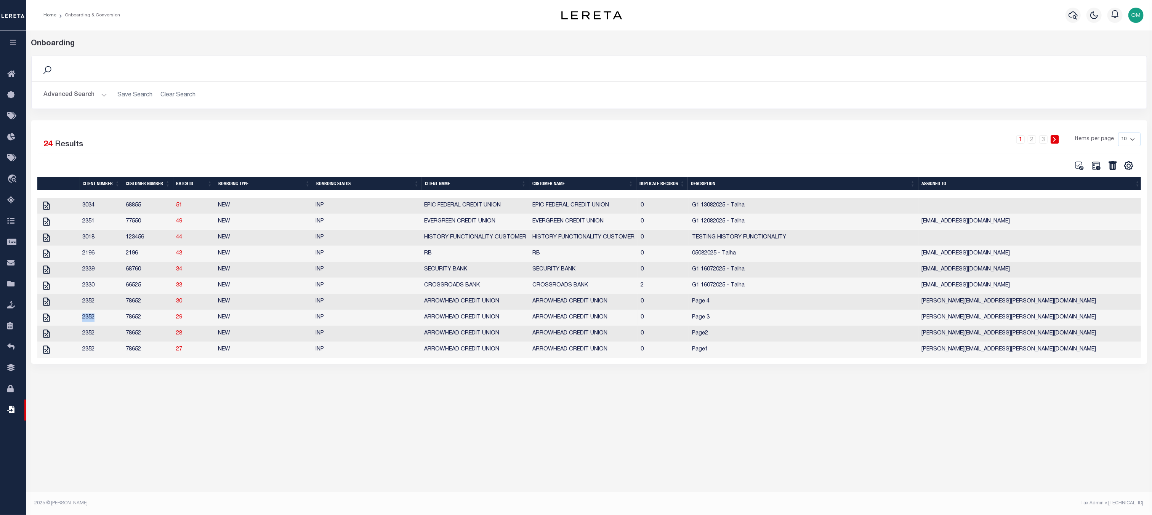
drag, startPoint x: 79, startPoint y: 319, endPoint x: 100, endPoint y: 321, distance: 21.0
click at [100, 321] on td "2352" at bounding box center [100, 318] width 43 height 16
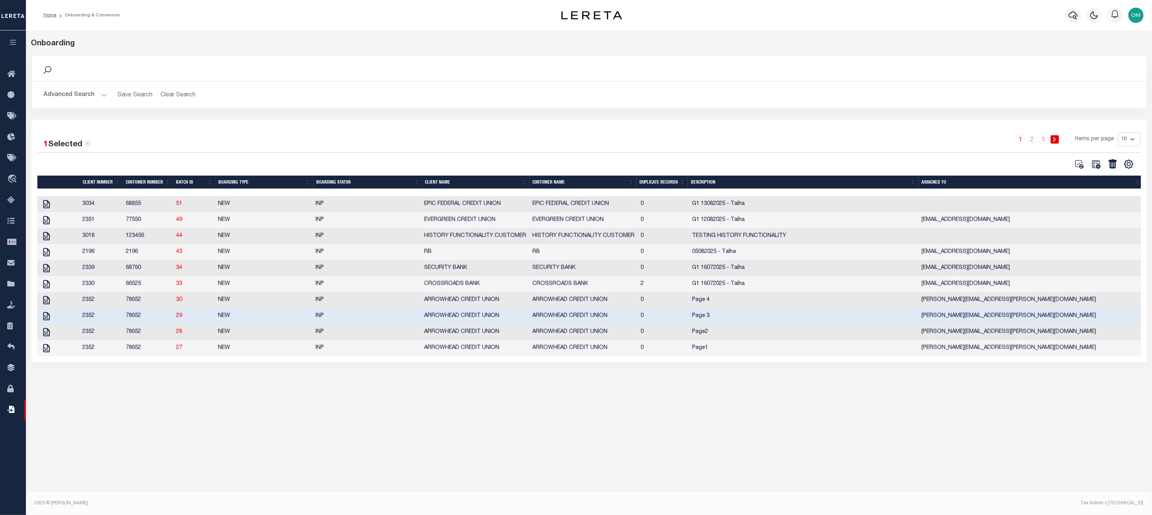
click at [318, 461] on div "Job Submitted Submitted into the job queue Onboarding Search Save Search Clear …" at bounding box center [589, 262] width 1126 height 464
